Goal: Task Accomplishment & Management: Complete application form

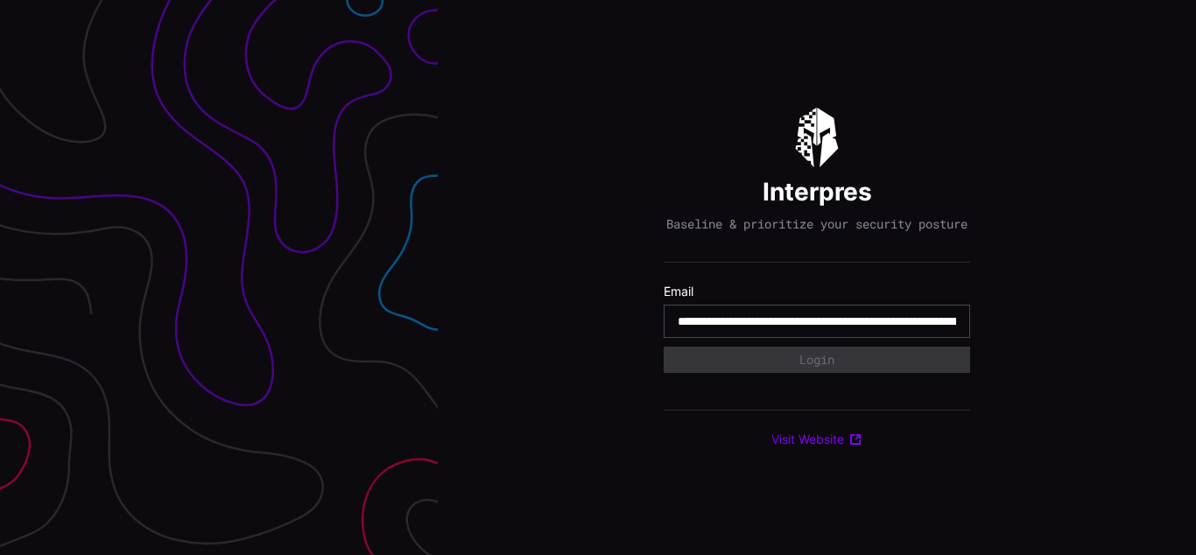
click at [817, 329] on input "**********" at bounding box center [817, 321] width 278 height 16
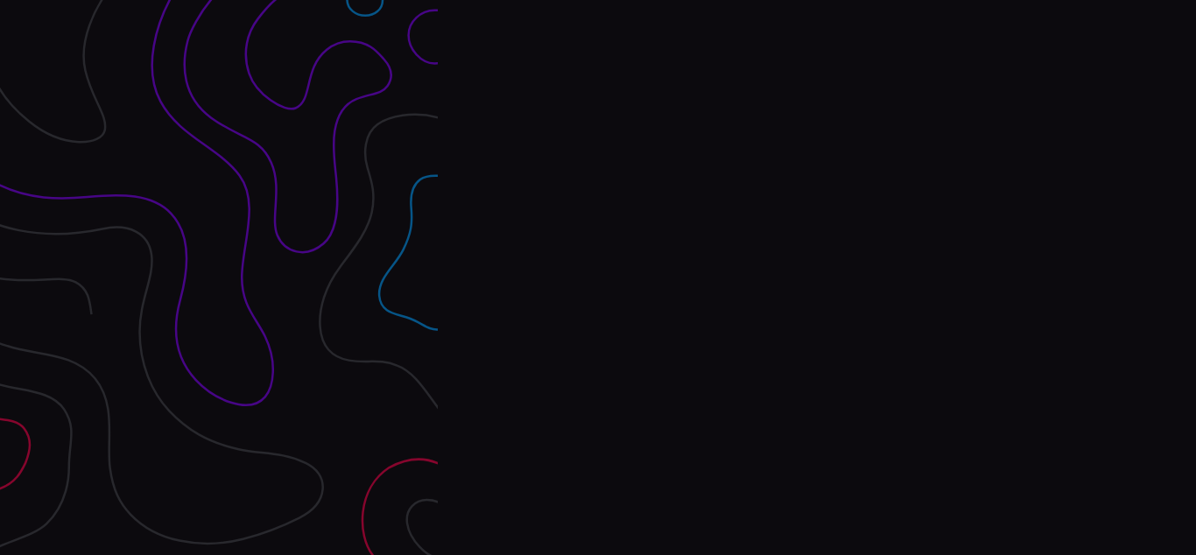
click at [598, 278] on div "Interpres Baseline & prioritize your security posture Email Login Visit Website" at bounding box center [817, 277] width 758 height 555
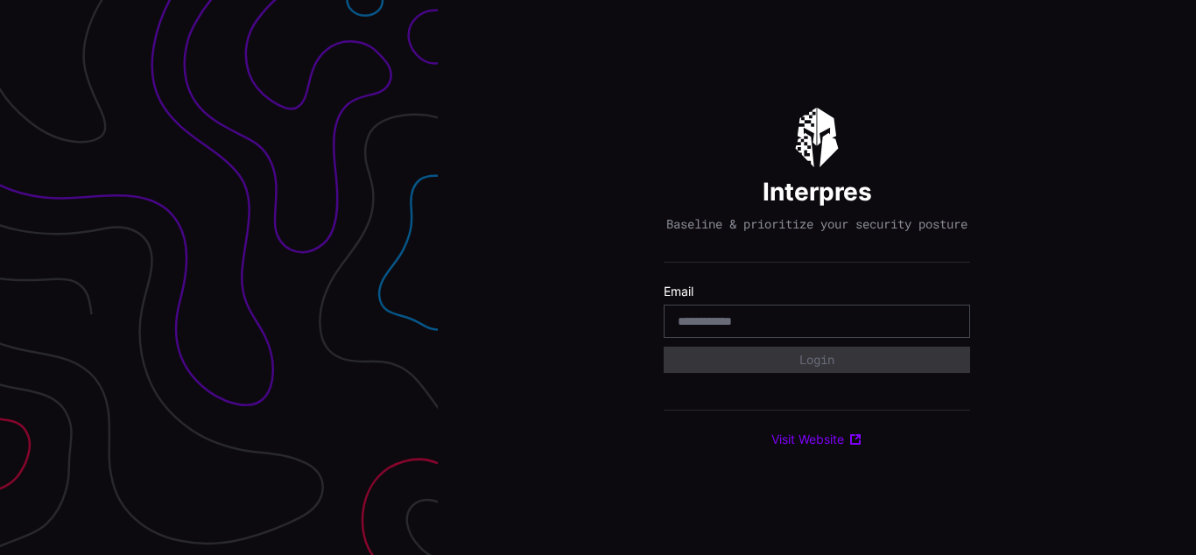
click at [598, 278] on div "Interpres Baseline & prioritize your security posture Email Login Visit Website" at bounding box center [817, 277] width 758 height 555
